Goal: Task Accomplishment & Management: Use online tool/utility

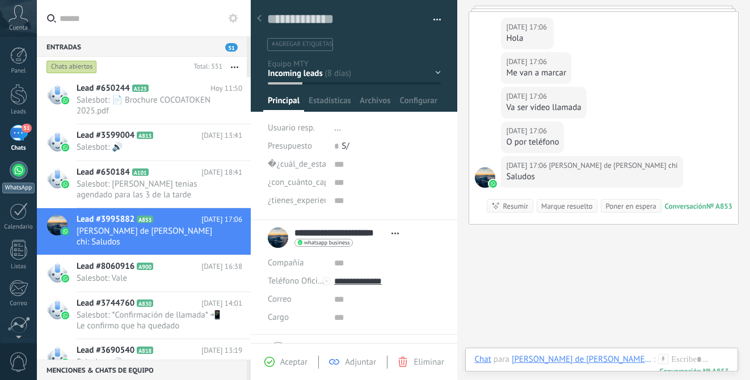
click at [22, 177] on div at bounding box center [19, 170] width 18 height 18
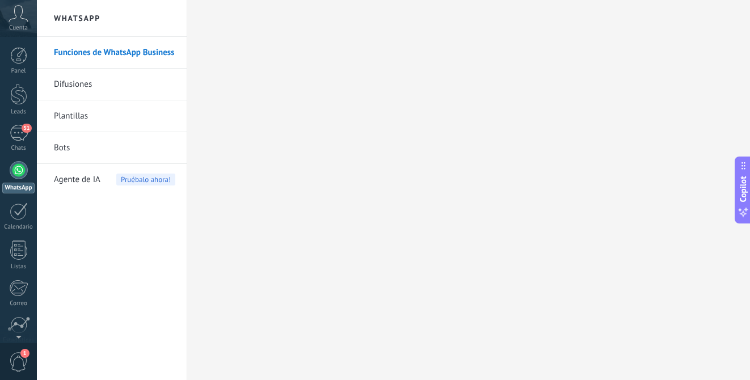
click at [110, 85] on link "Difusiones" at bounding box center [114, 85] width 121 height 32
